Goal: Task Accomplishment & Management: Manage account settings

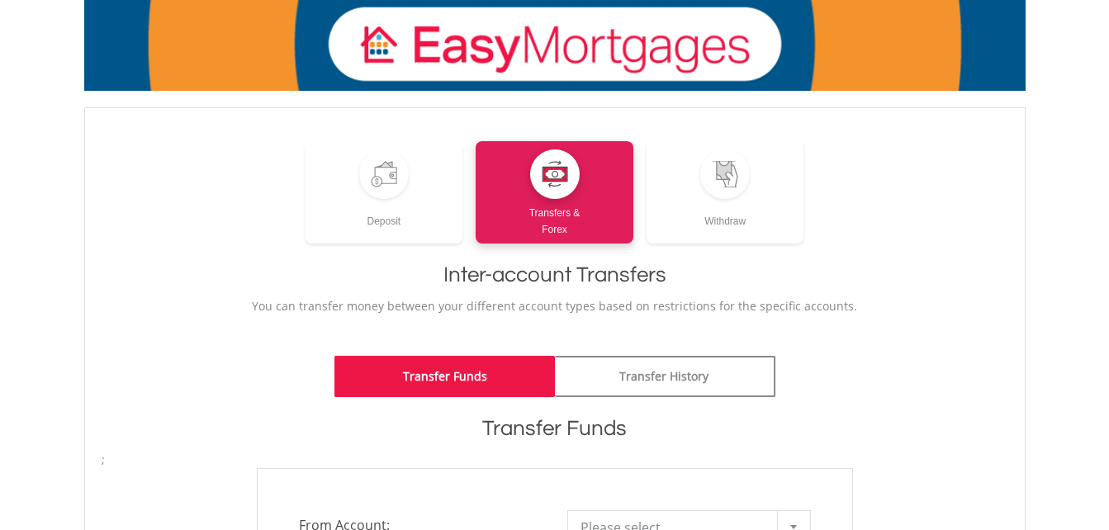
scroll to position [83, 0]
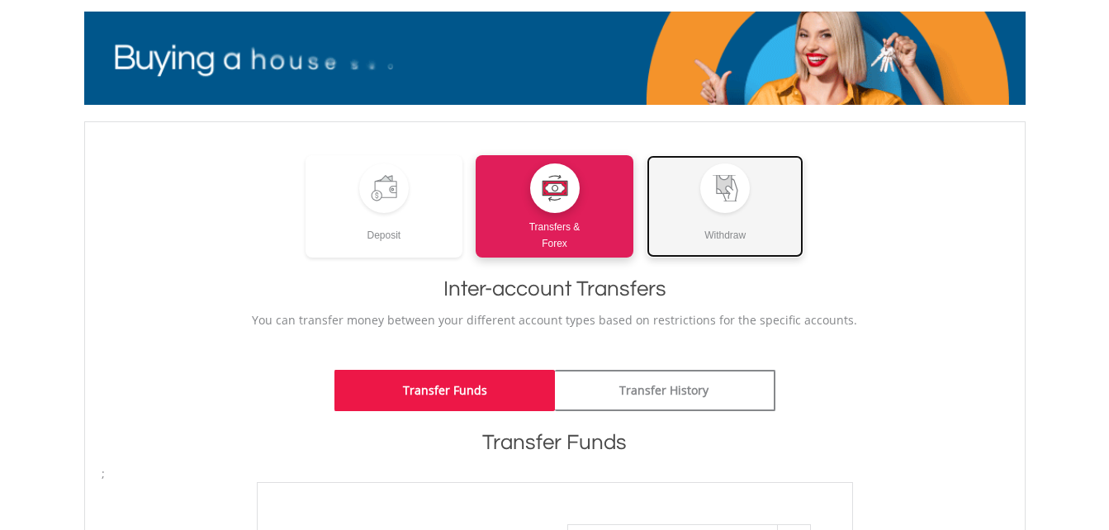
click at [712, 215] on div "Withdraw" at bounding box center [725, 228] width 158 height 31
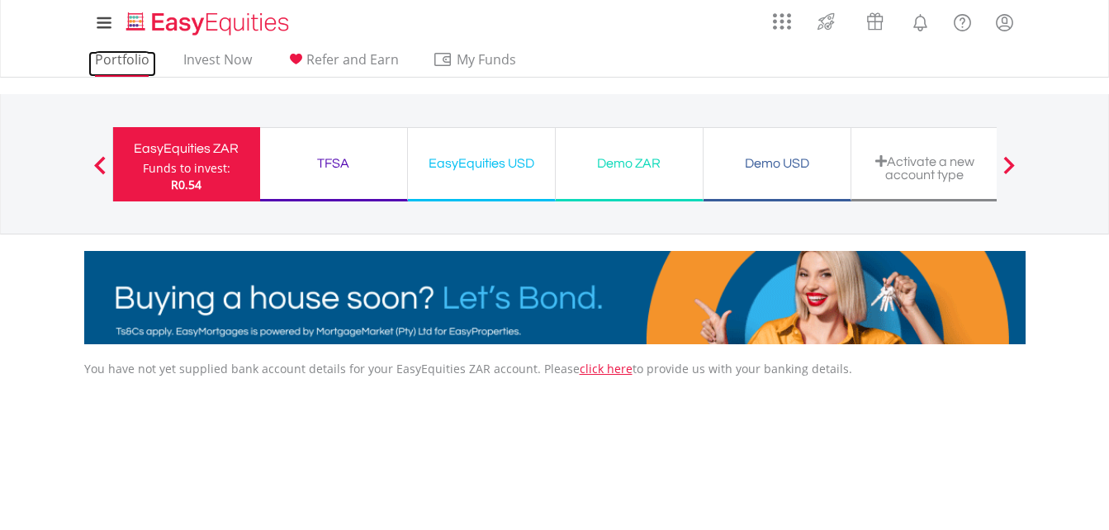
click at [108, 58] on link "Portfolio" at bounding box center [122, 64] width 68 height 26
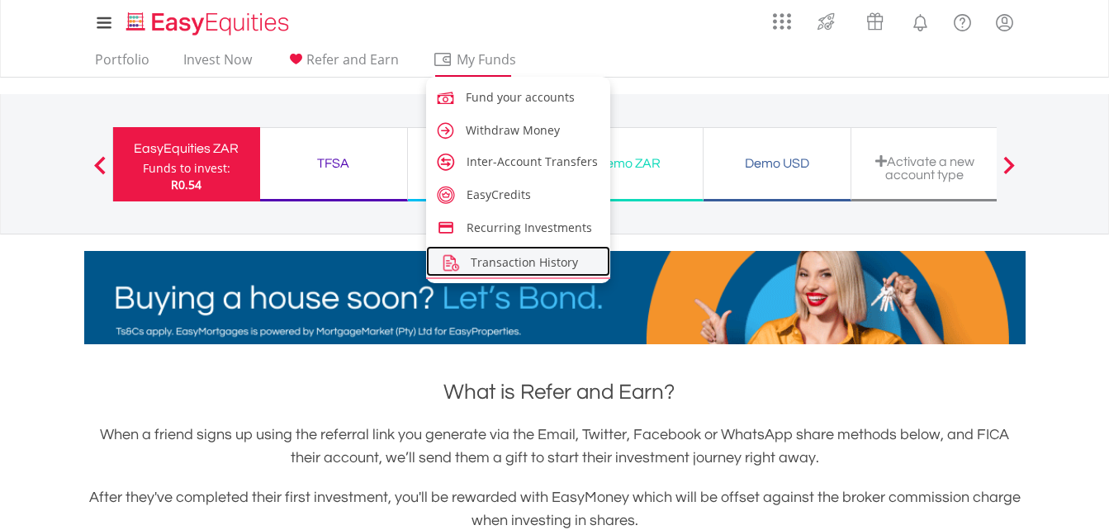
click at [487, 257] on span "Transaction History" at bounding box center [524, 262] width 107 height 16
